Goal: Transaction & Acquisition: Purchase product/service

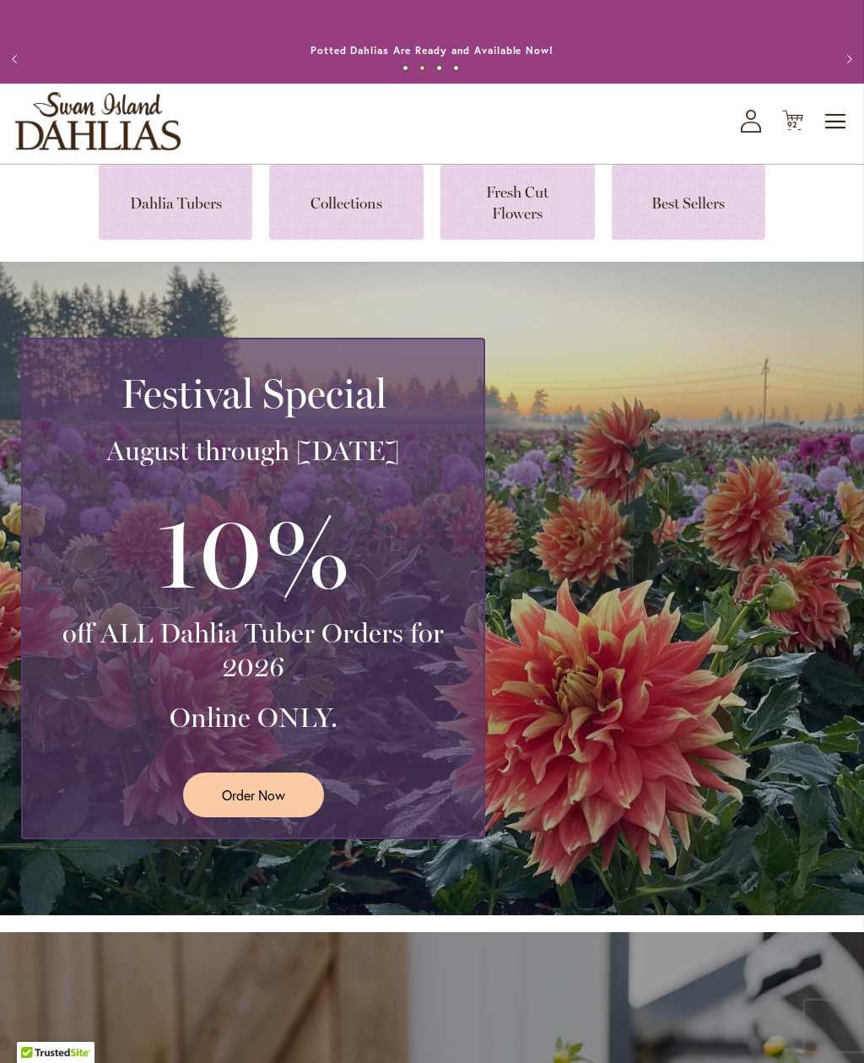
click at [158, 206] on link at bounding box center [176, 202] width 154 height 75
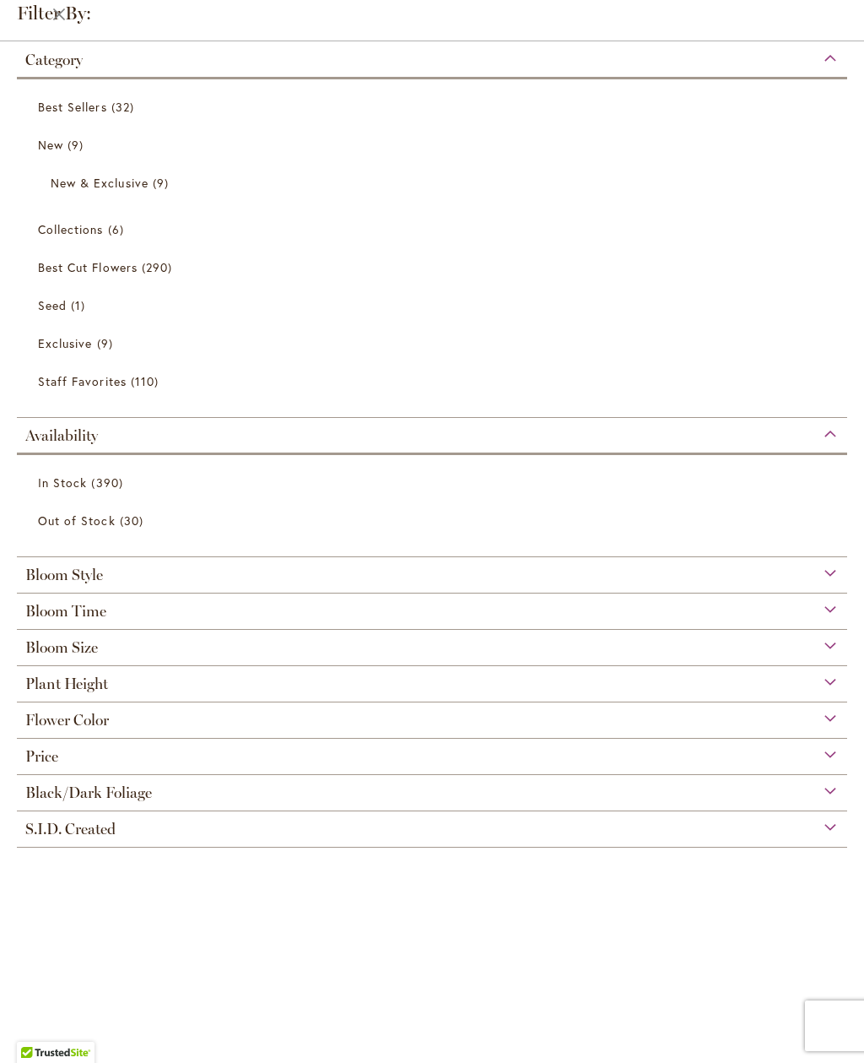
click at [40, 728] on span "Flower Color" at bounding box center [67, 720] width 84 height 19
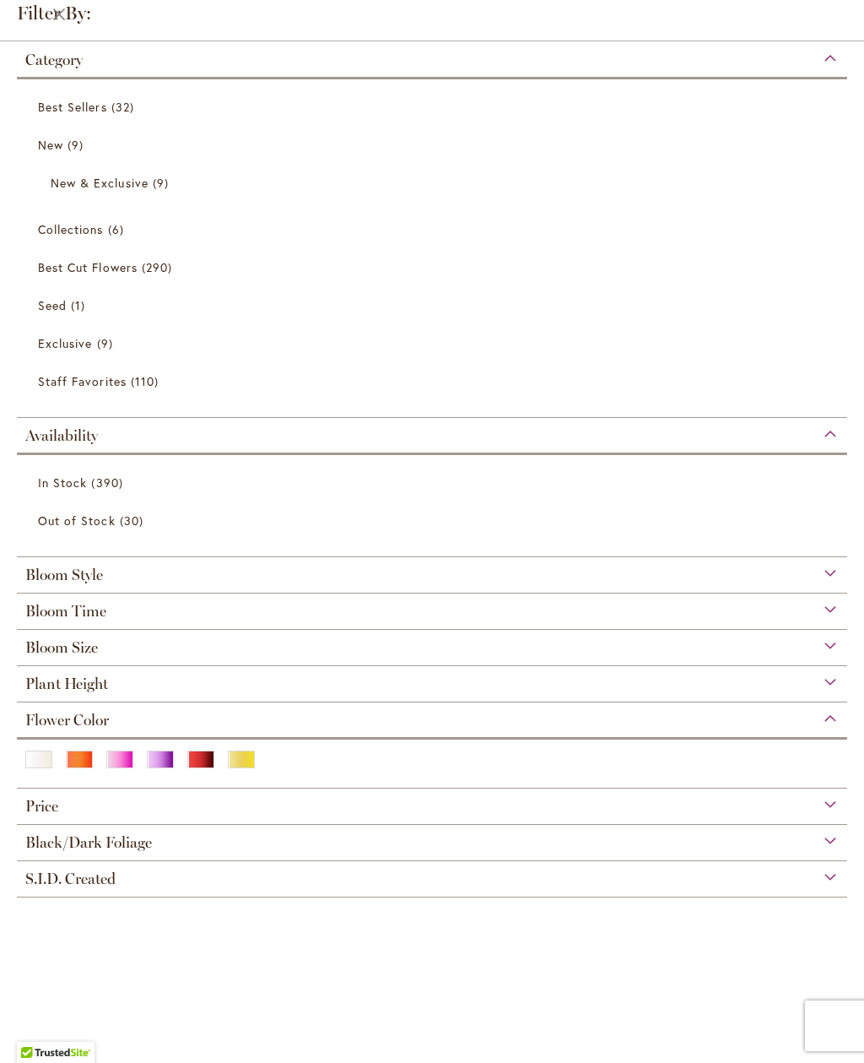
click at [33, 768] on div "White/Cream" at bounding box center [38, 759] width 27 height 18
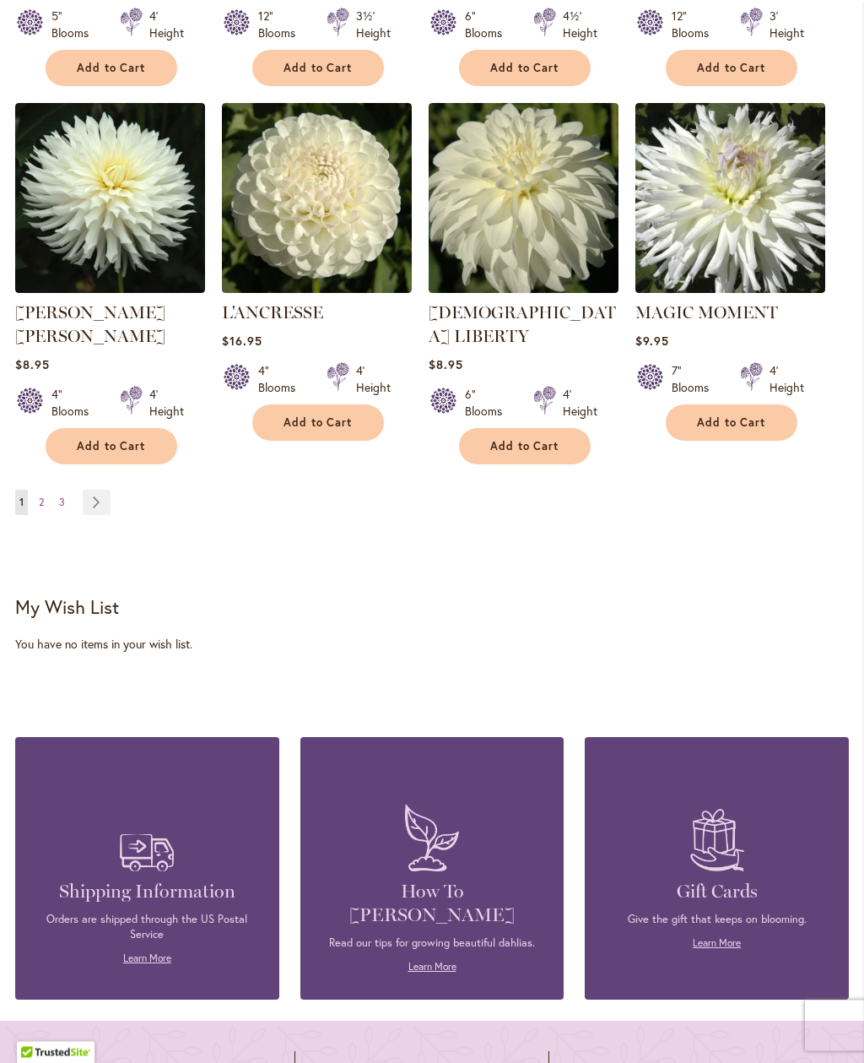
scroll to position [1544, 0]
click at [62, 495] on span "3" at bounding box center [62, 501] width 6 height 13
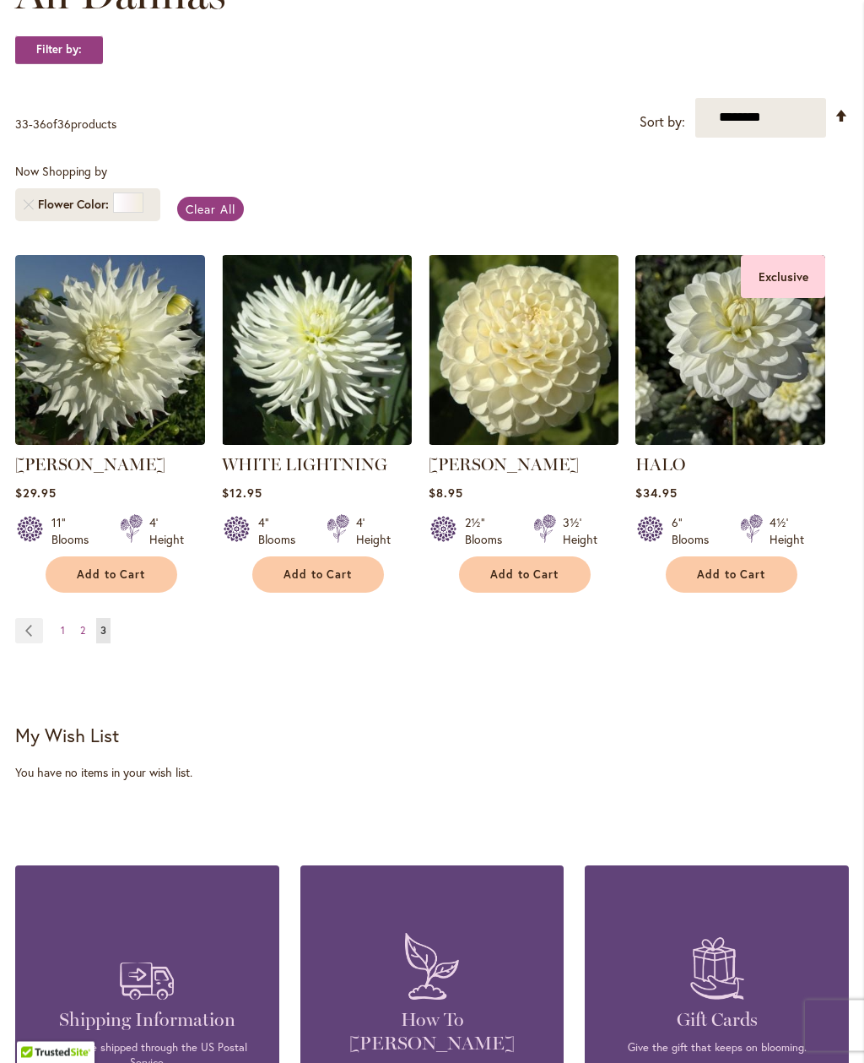
scroll to position [305, 0]
click at [80, 635] on span "2" at bounding box center [82, 630] width 5 height 13
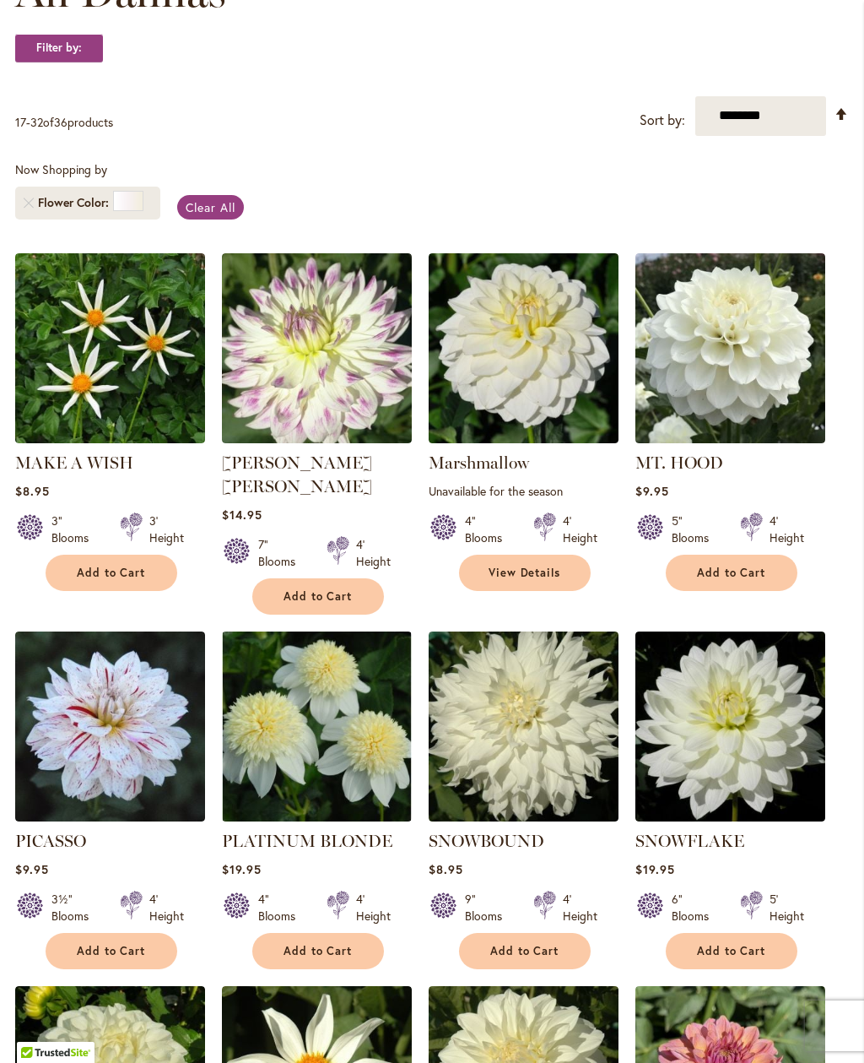
scroll to position [307, 0]
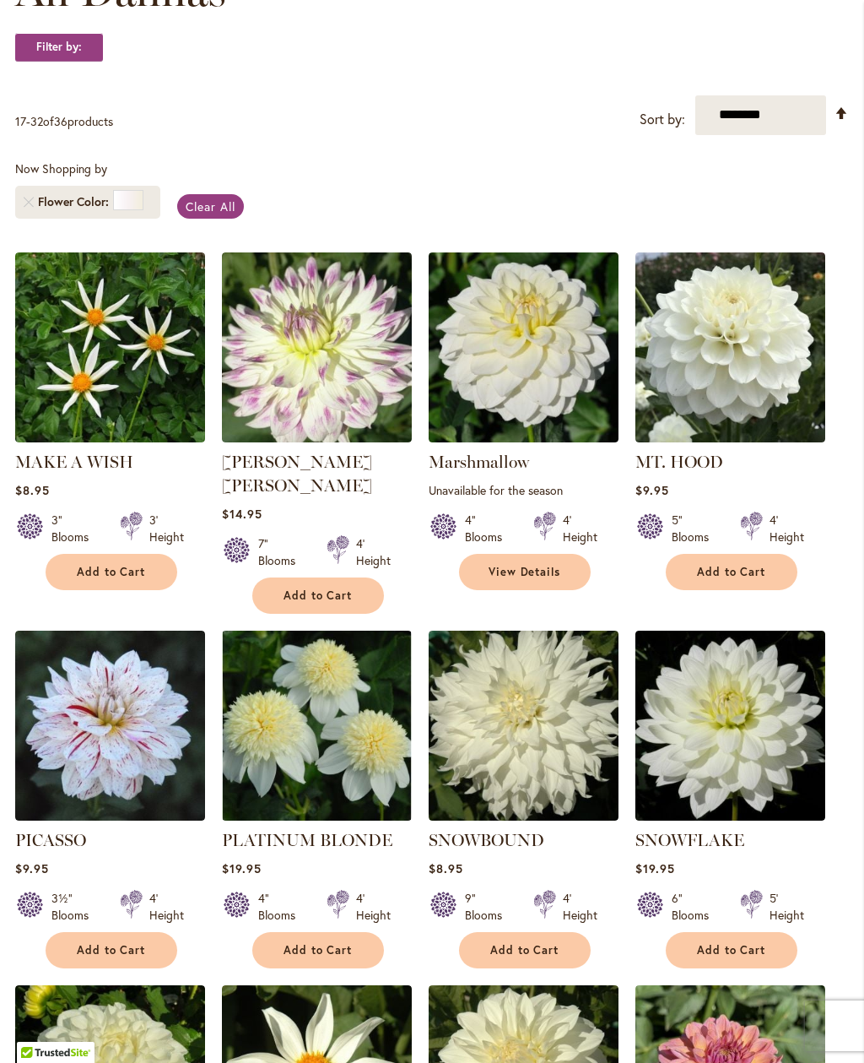
click at [738, 376] on img at bounding box center [731, 347] width 190 height 190
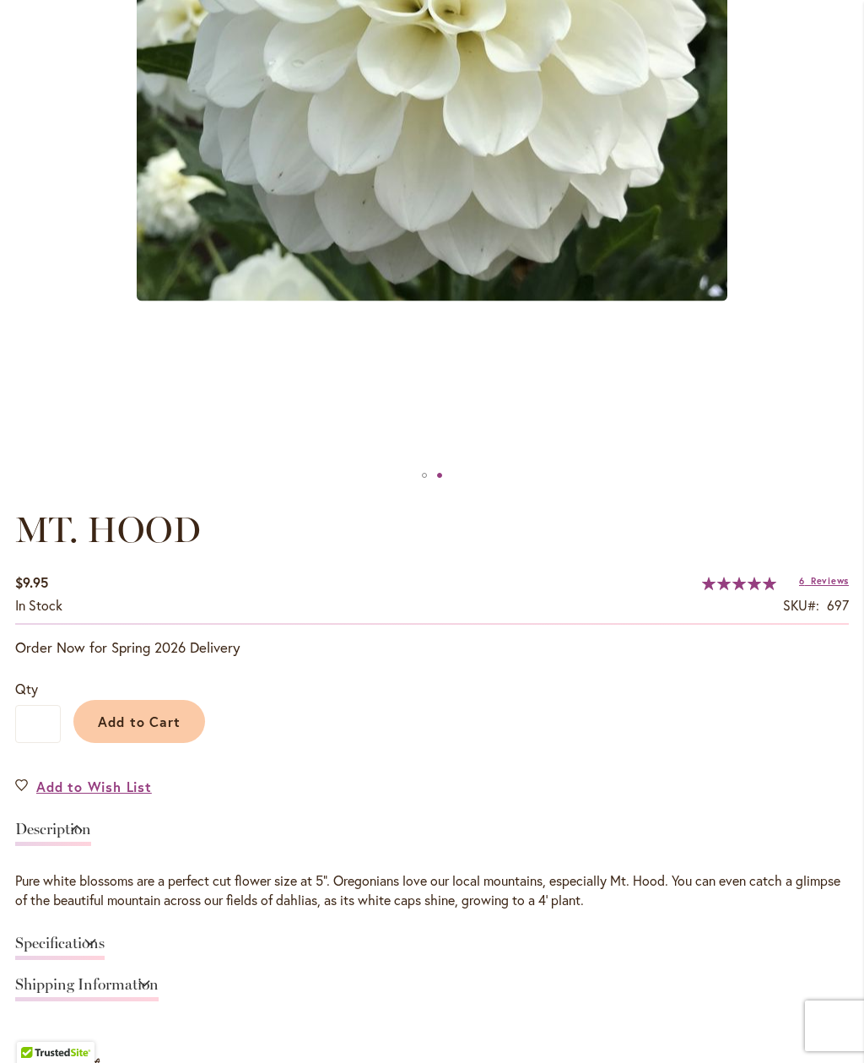
click at [811, 585] on span "Reviews" at bounding box center [830, 581] width 38 height 12
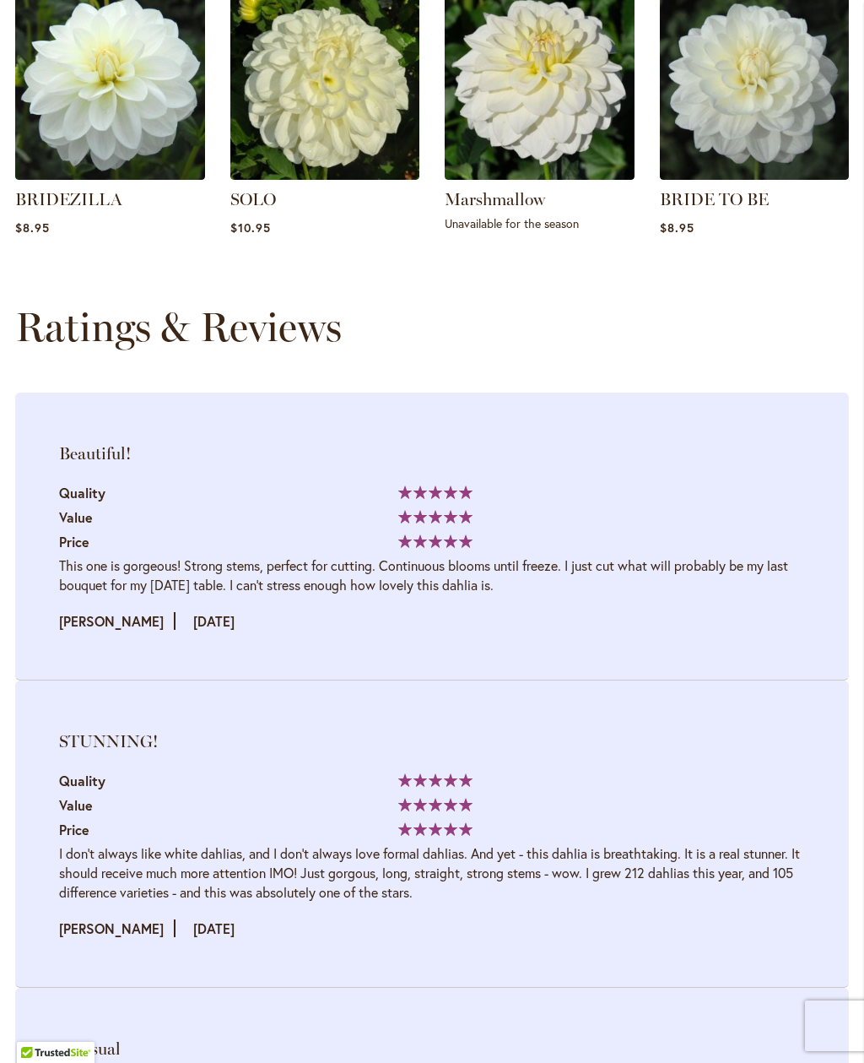
scroll to position [2475, 0]
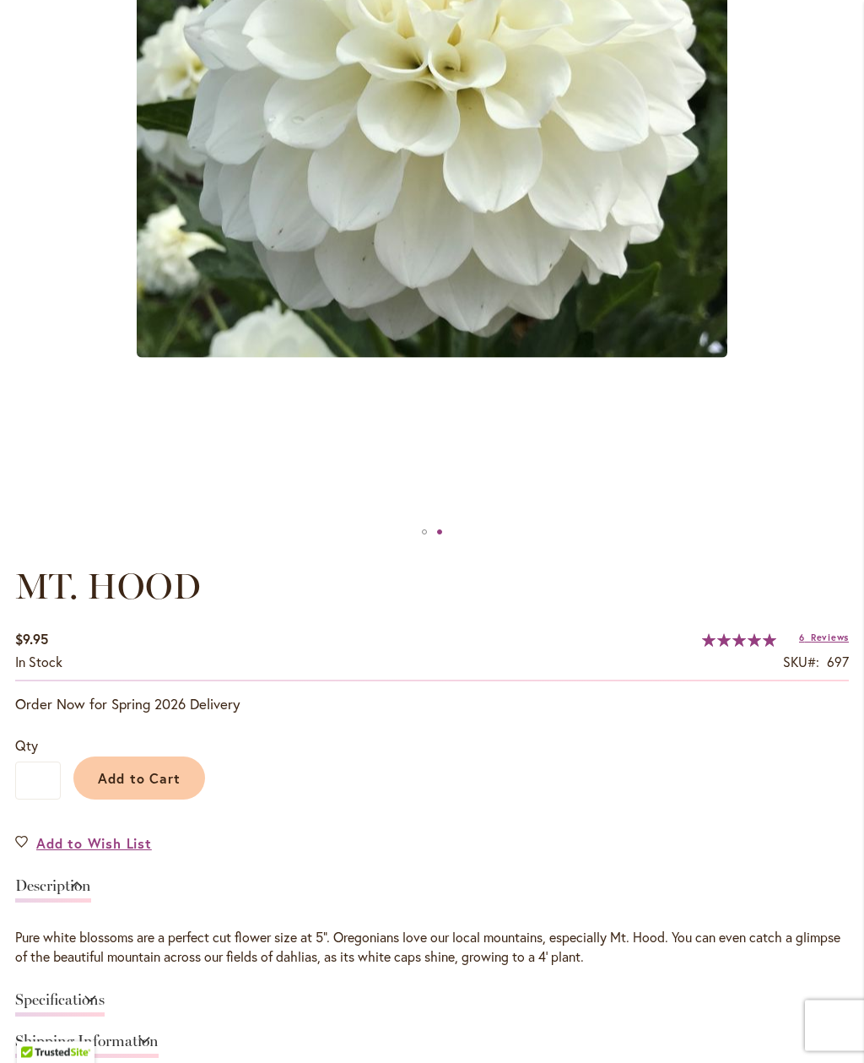
click at [151, 782] on span "Add to Cart" at bounding box center [140, 779] width 84 height 18
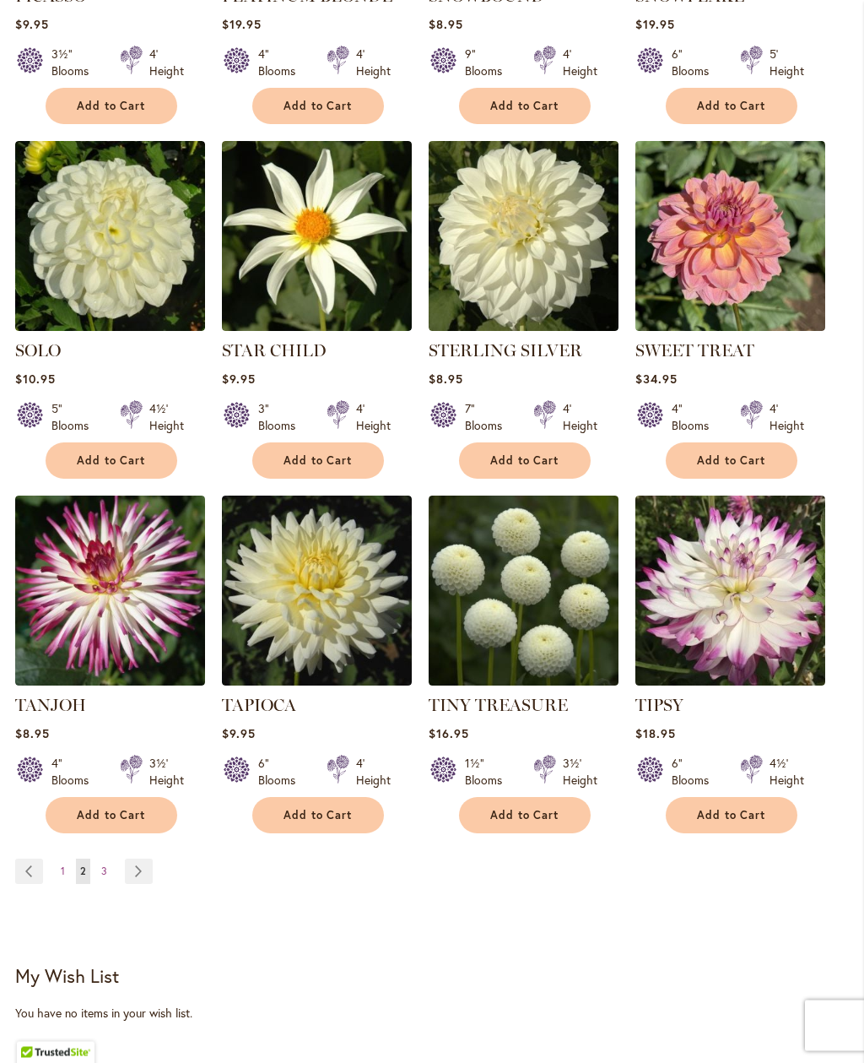
scroll to position [1151, 0]
click at [65, 858] on link "Page 1" at bounding box center [63, 870] width 13 height 25
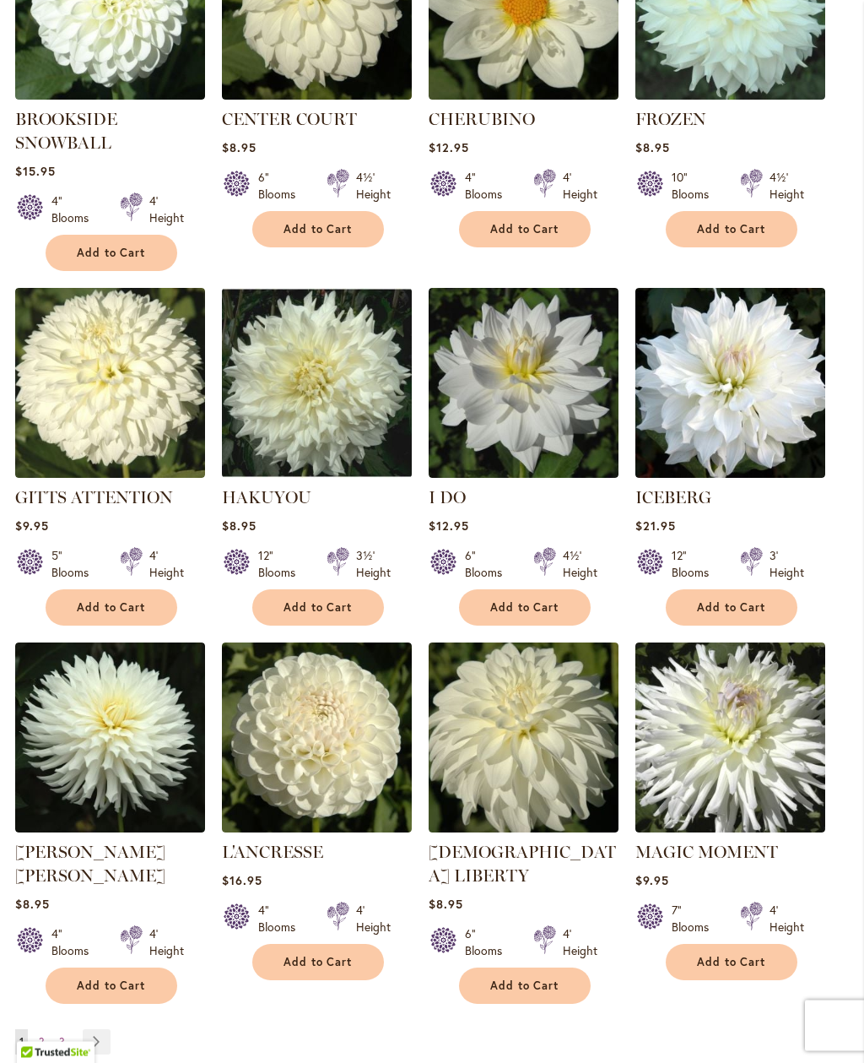
scroll to position [1004, 0]
click at [754, 404] on img at bounding box center [731, 383] width 190 height 190
